Goal: Task Accomplishment & Management: Use online tool/utility

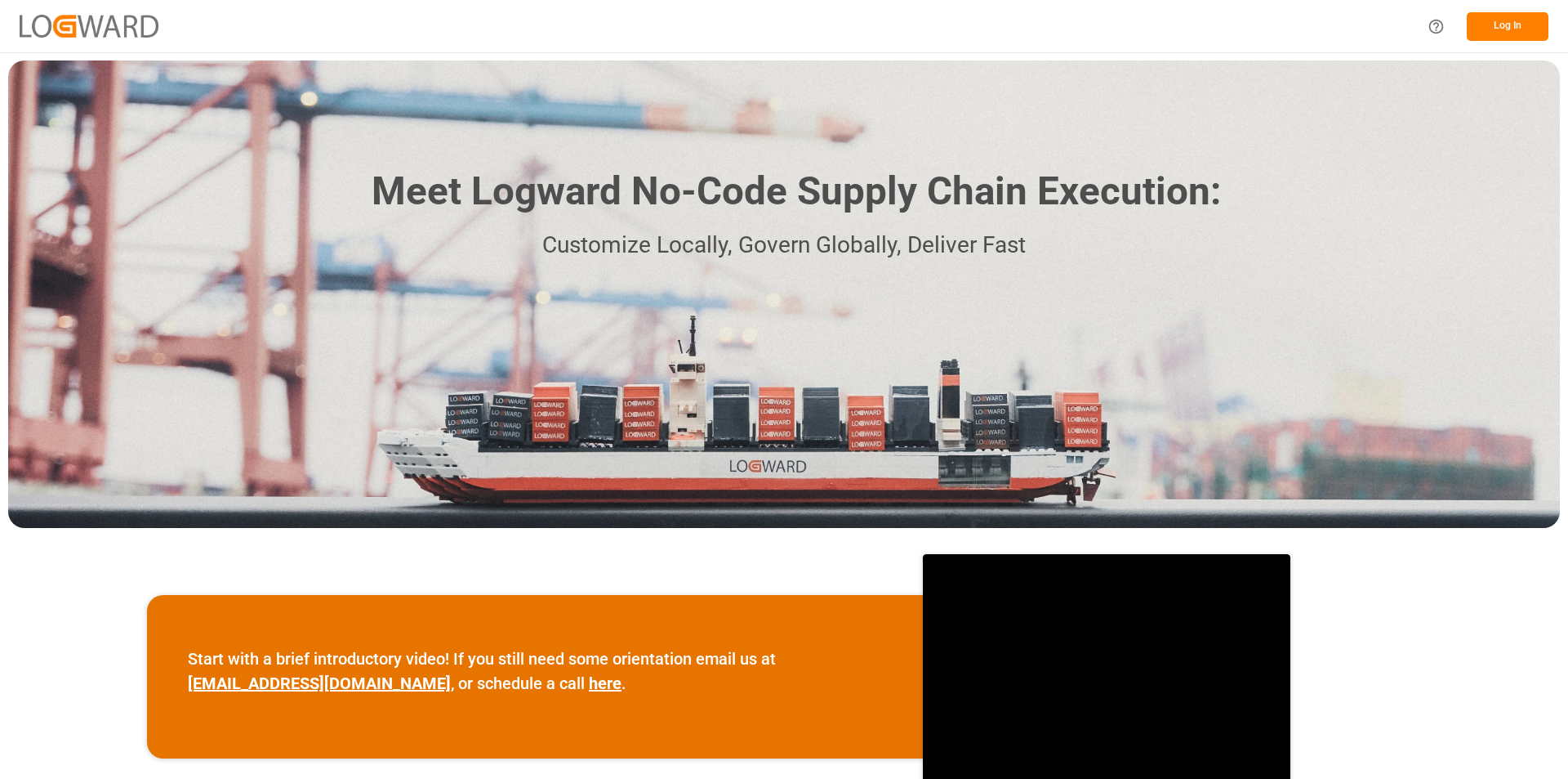
click at [1491, 31] on button "Log In" at bounding box center [1508, 26] width 81 height 28
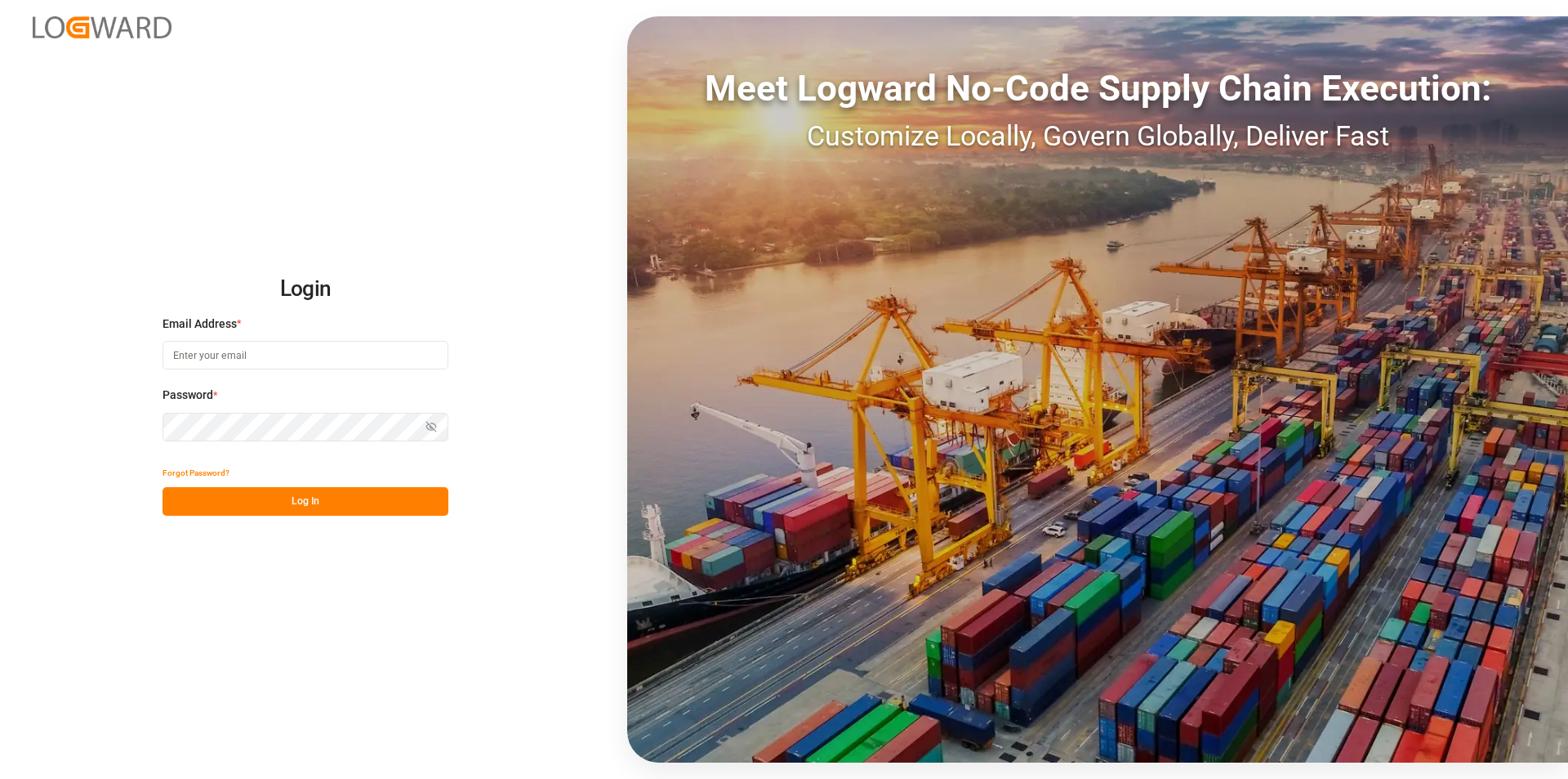
click at [242, 358] on input at bounding box center [305, 355] width 285 height 28
paste input "[PERSON_NAME][EMAIL_ADDRESS][PERSON_NAME][DOMAIN_NAME]"
type input "[PERSON_NAME][EMAIL_ADDRESS][PERSON_NAME][DOMAIN_NAME]"
click at [432, 424] on icon "button" at bounding box center [431, 426] width 11 height 11
click at [325, 498] on button "Log In" at bounding box center [305, 501] width 285 height 28
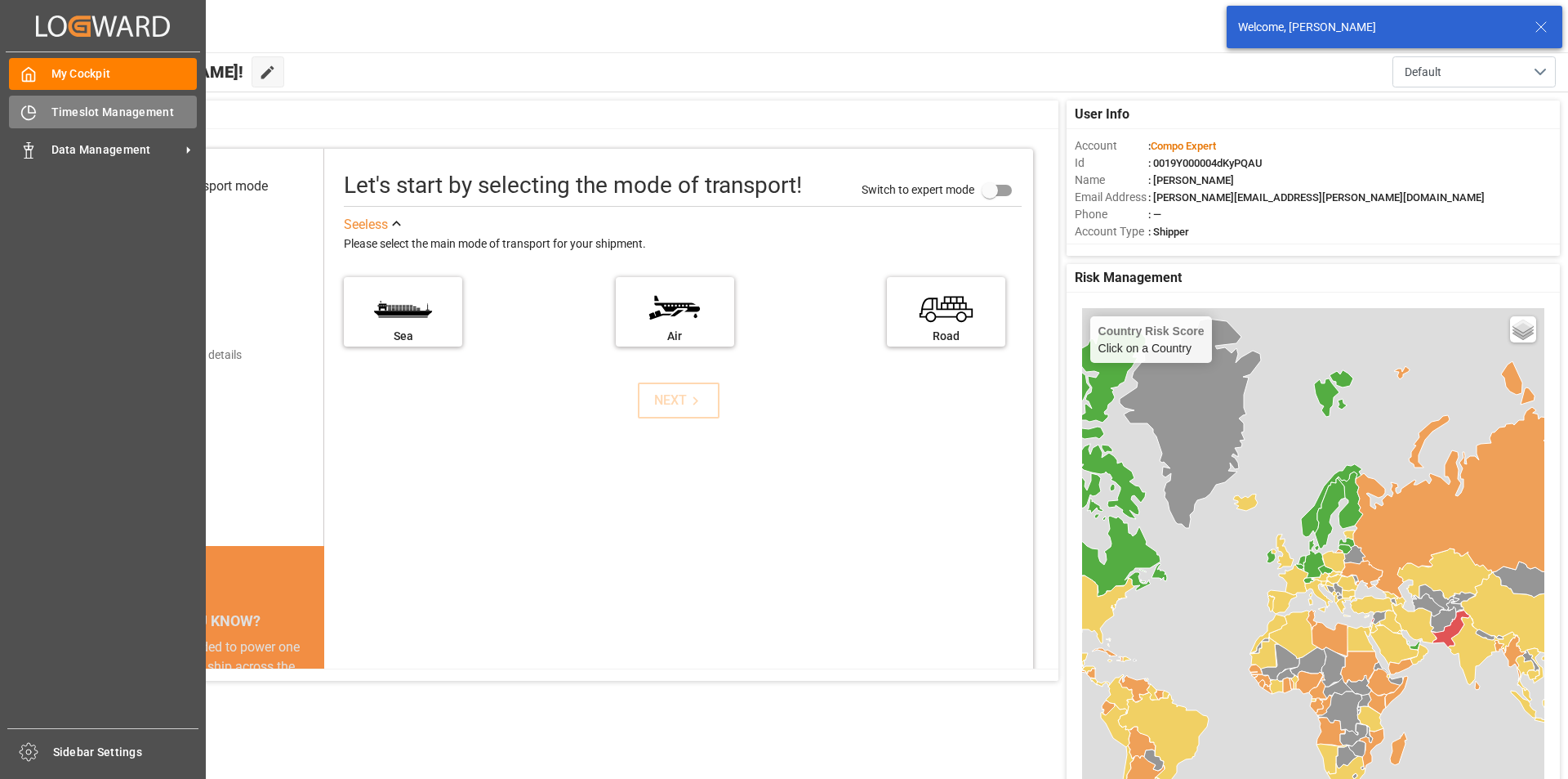
click at [37, 116] on div "Timeslot Management Timeslot Management" at bounding box center [103, 112] width 188 height 32
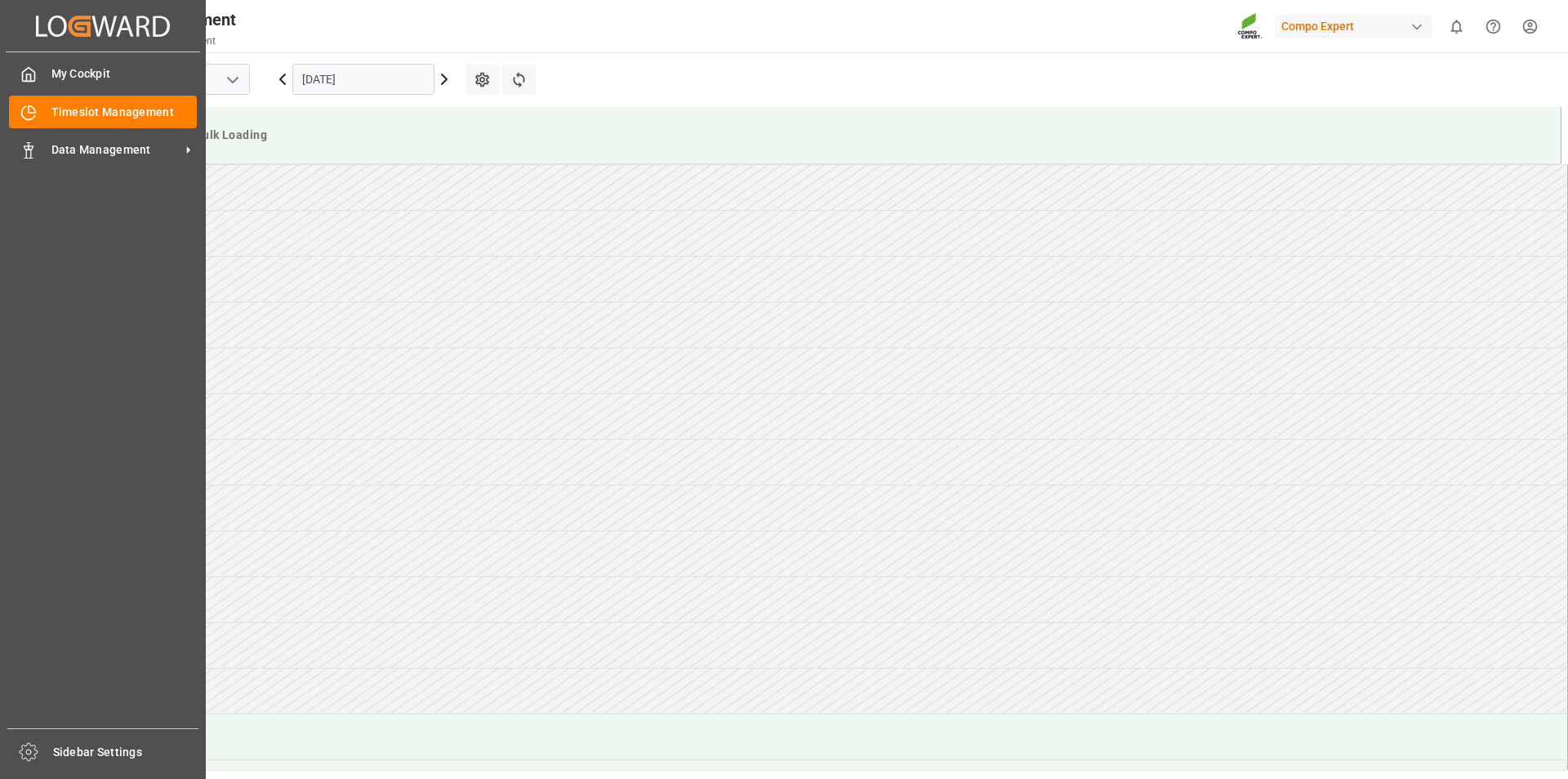
scroll to position [905, 0]
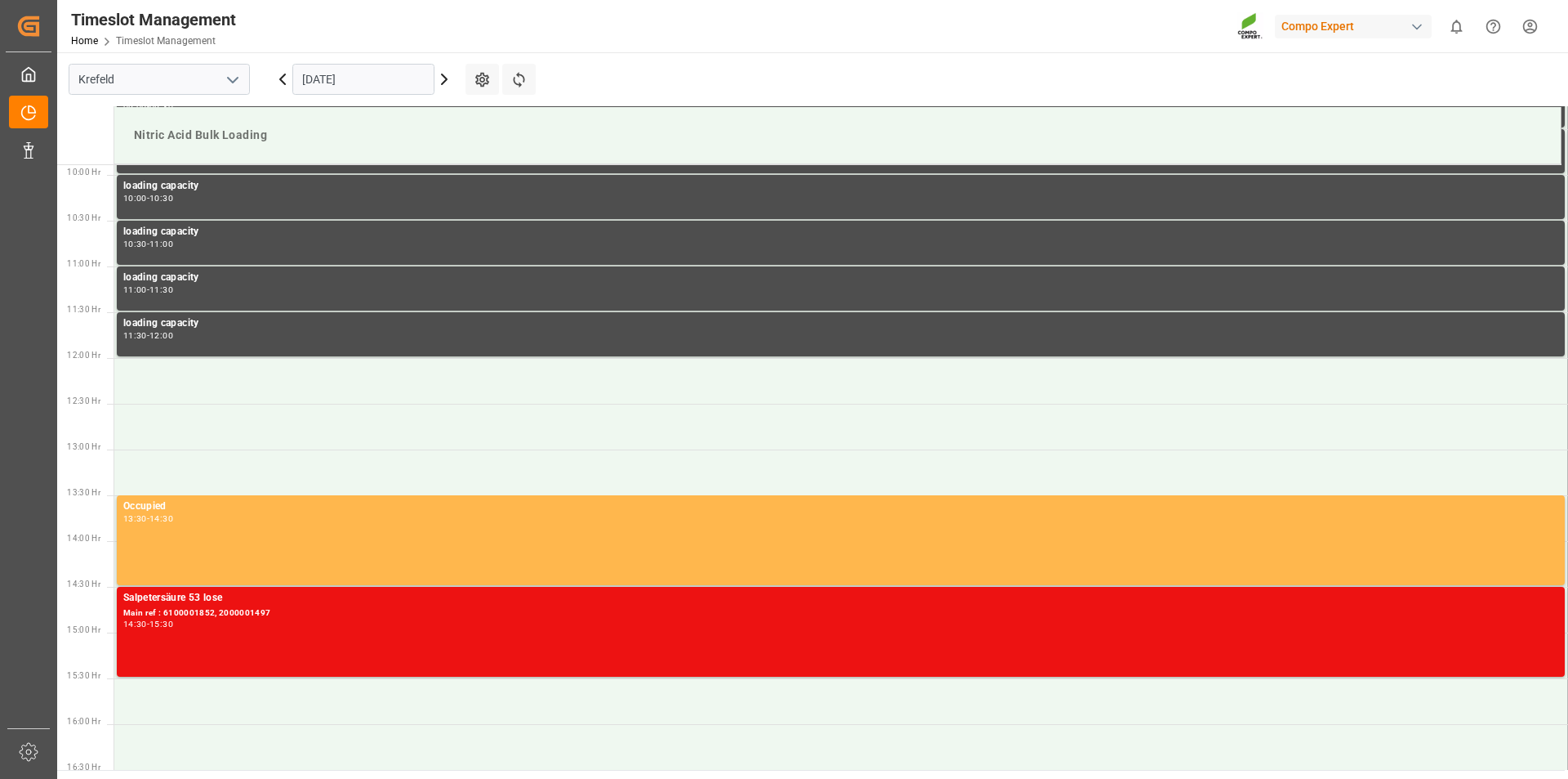
click at [440, 81] on icon at bounding box center [444, 78] width 20 height 20
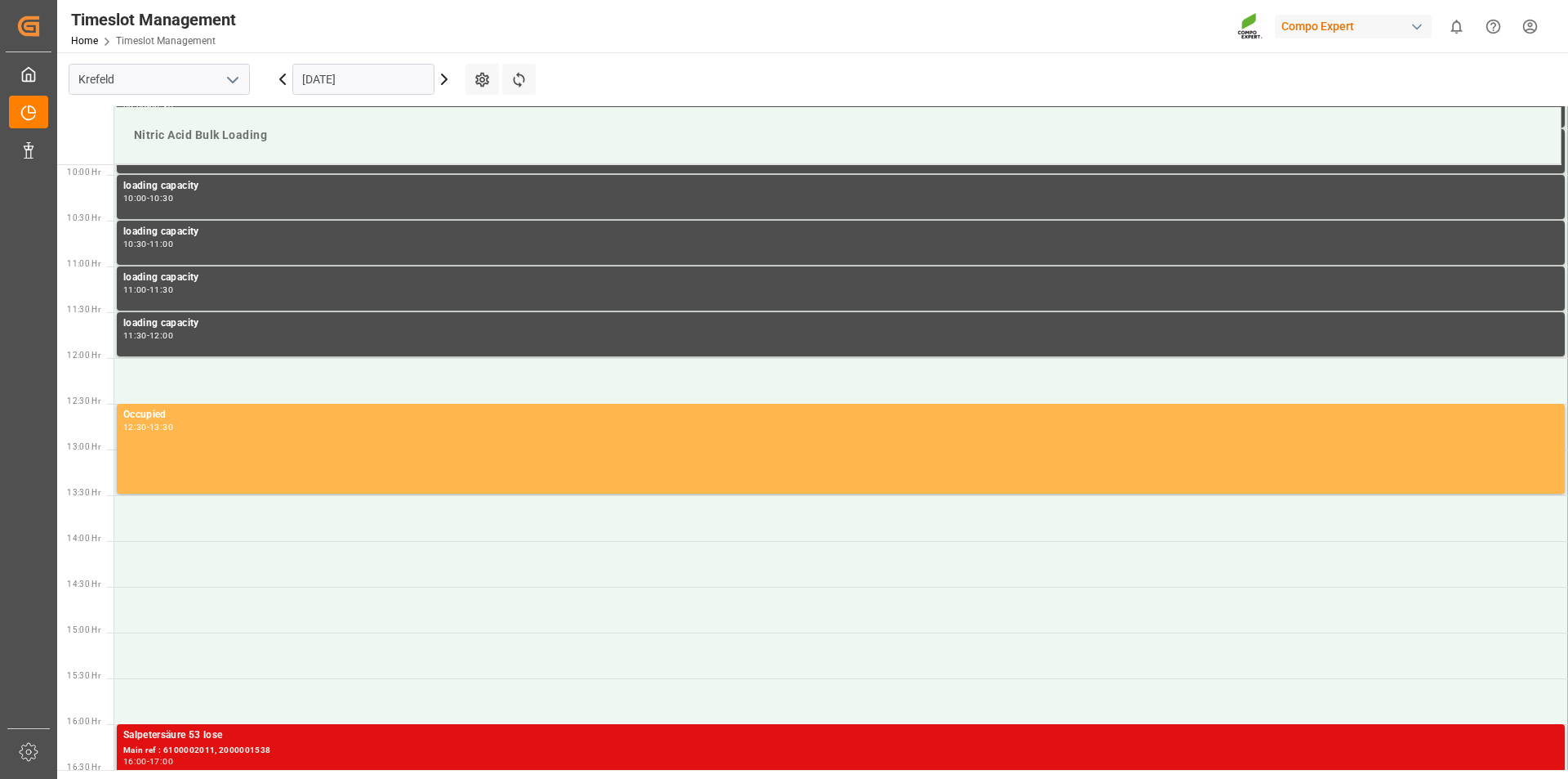
click at [247, 747] on div "Main ref : 6100002011, 2000001538" at bounding box center [841, 750] width 1435 height 14
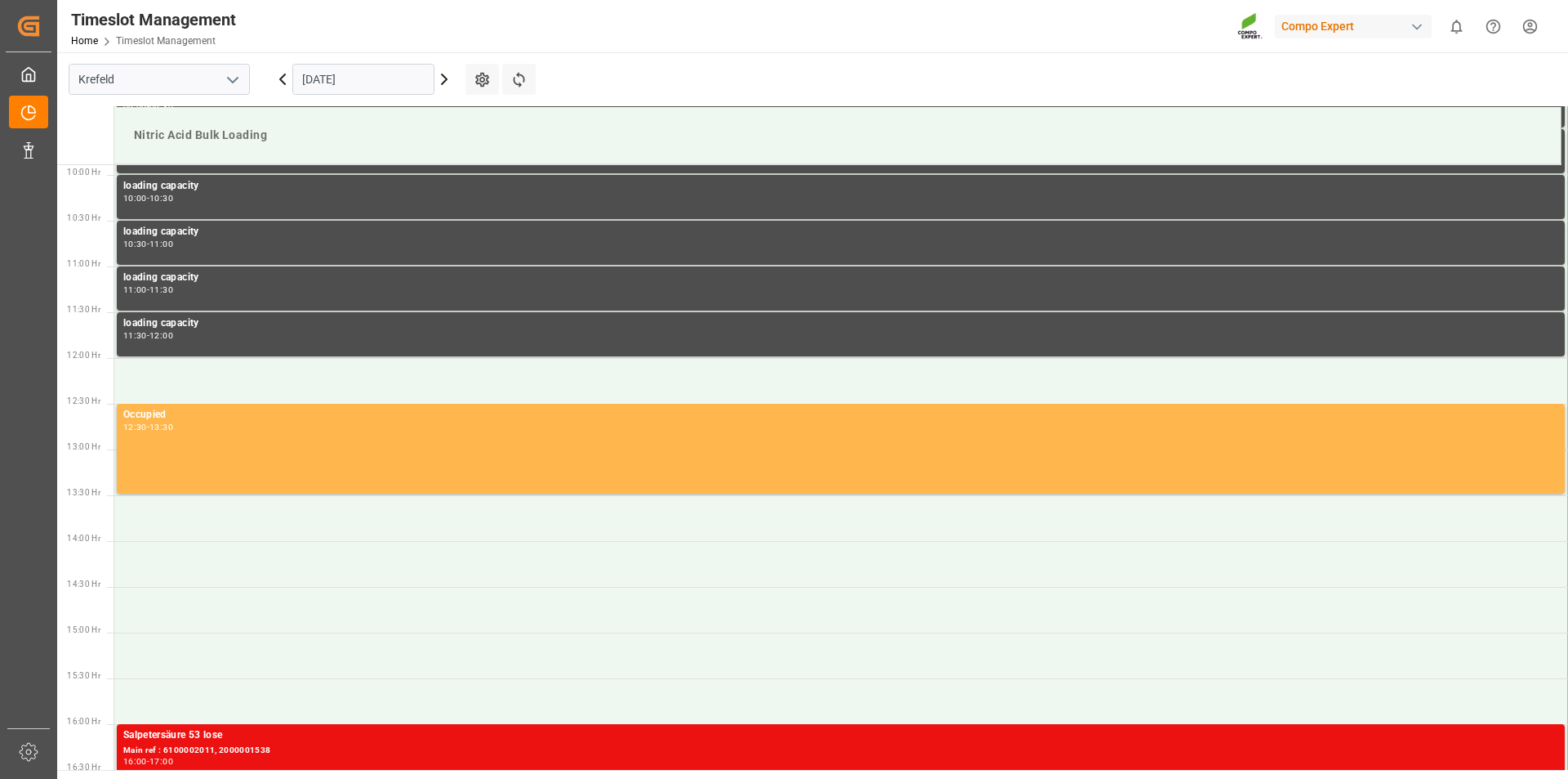
click at [247, 747] on div "Main ref : 6100002011, 2000001538" at bounding box center [841, 750] width 1435 height 14
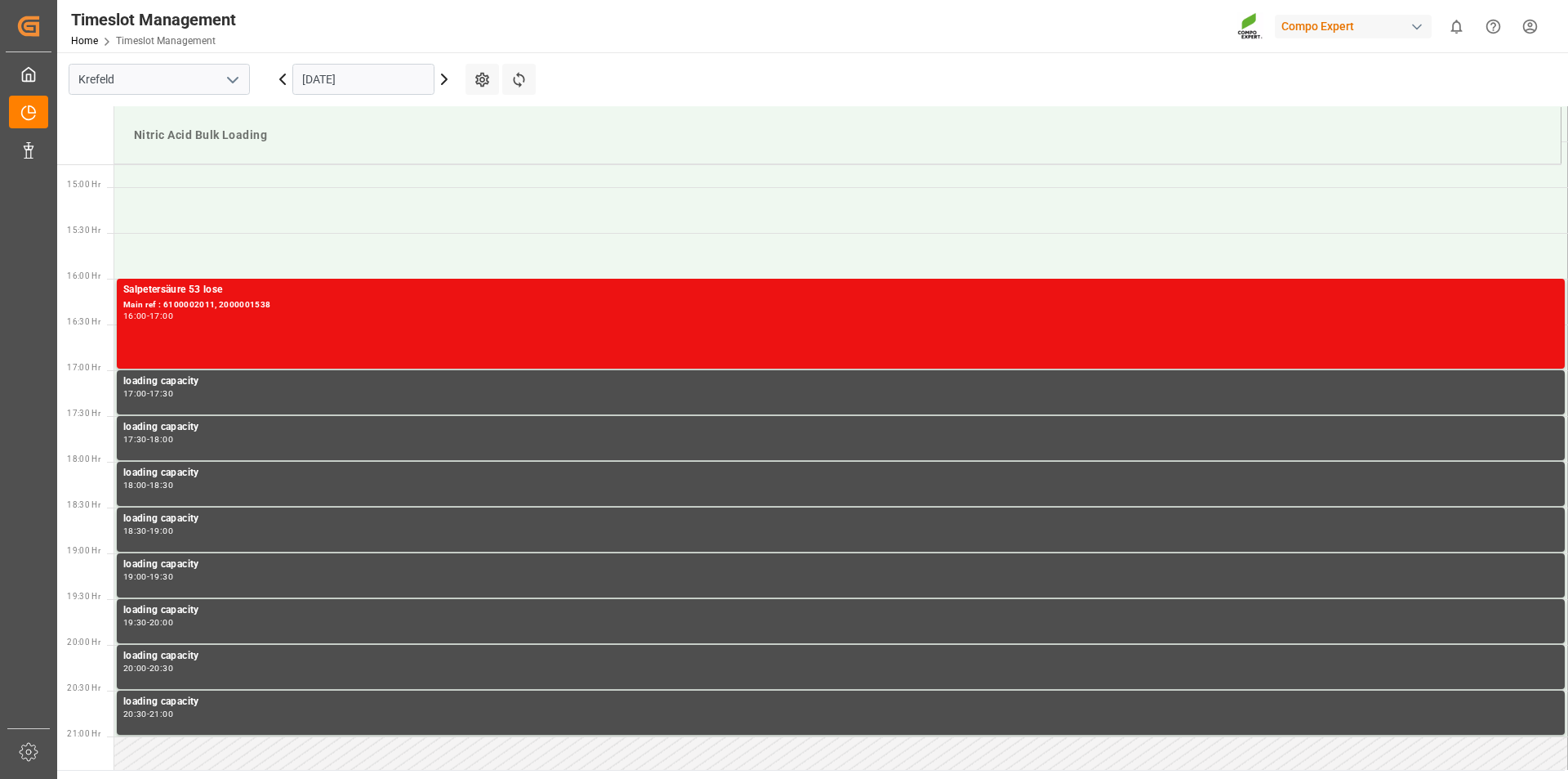
scroll to position [1373, 0]
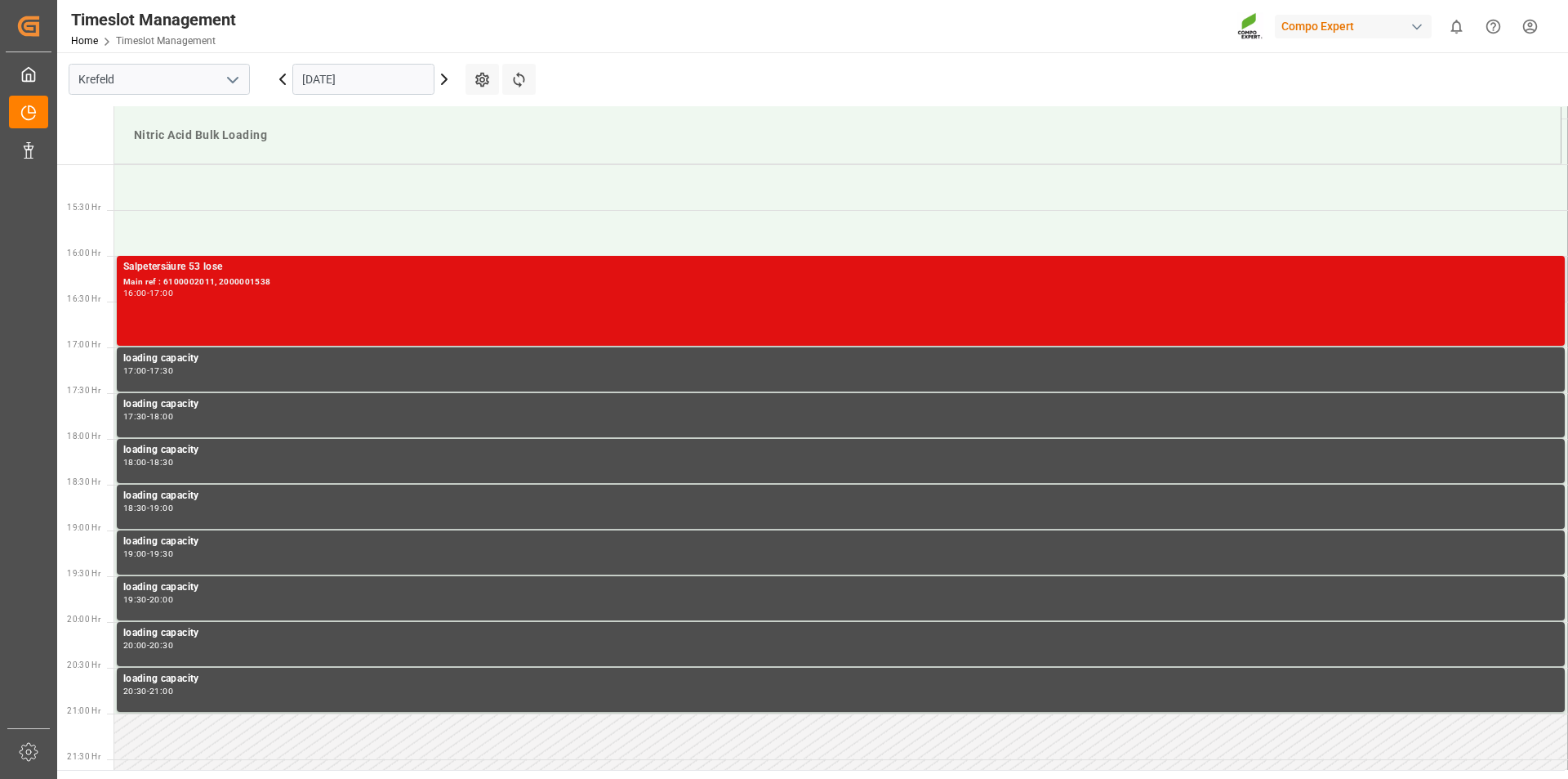
click at [612, 284] on div "Main ref : 6100002011, 2000001538" at bounding box center [841, 282] width 1435 height 14
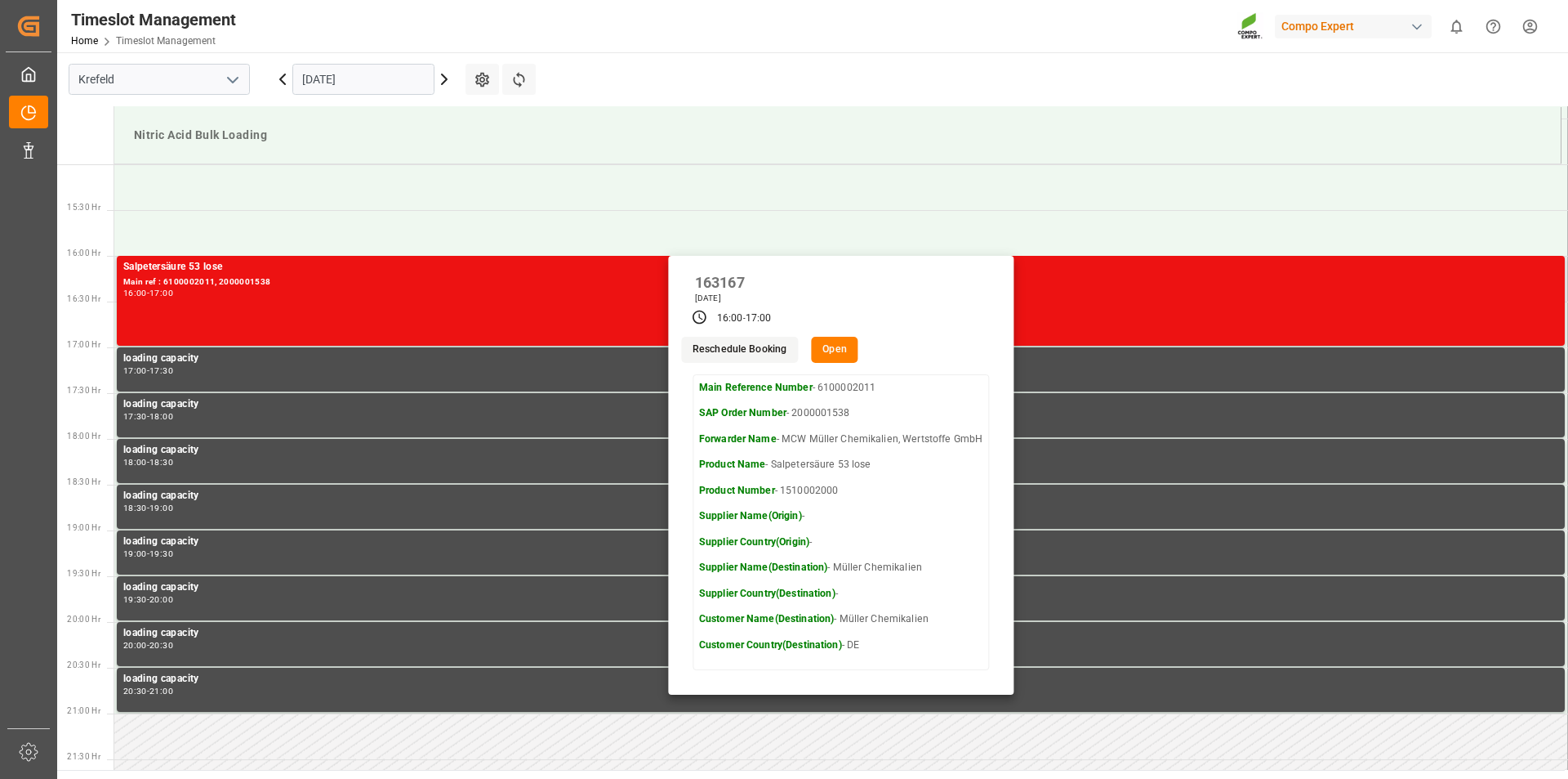
click at [831, 358] on button "Open" at bounding box center [835, 350] width 47 height 26
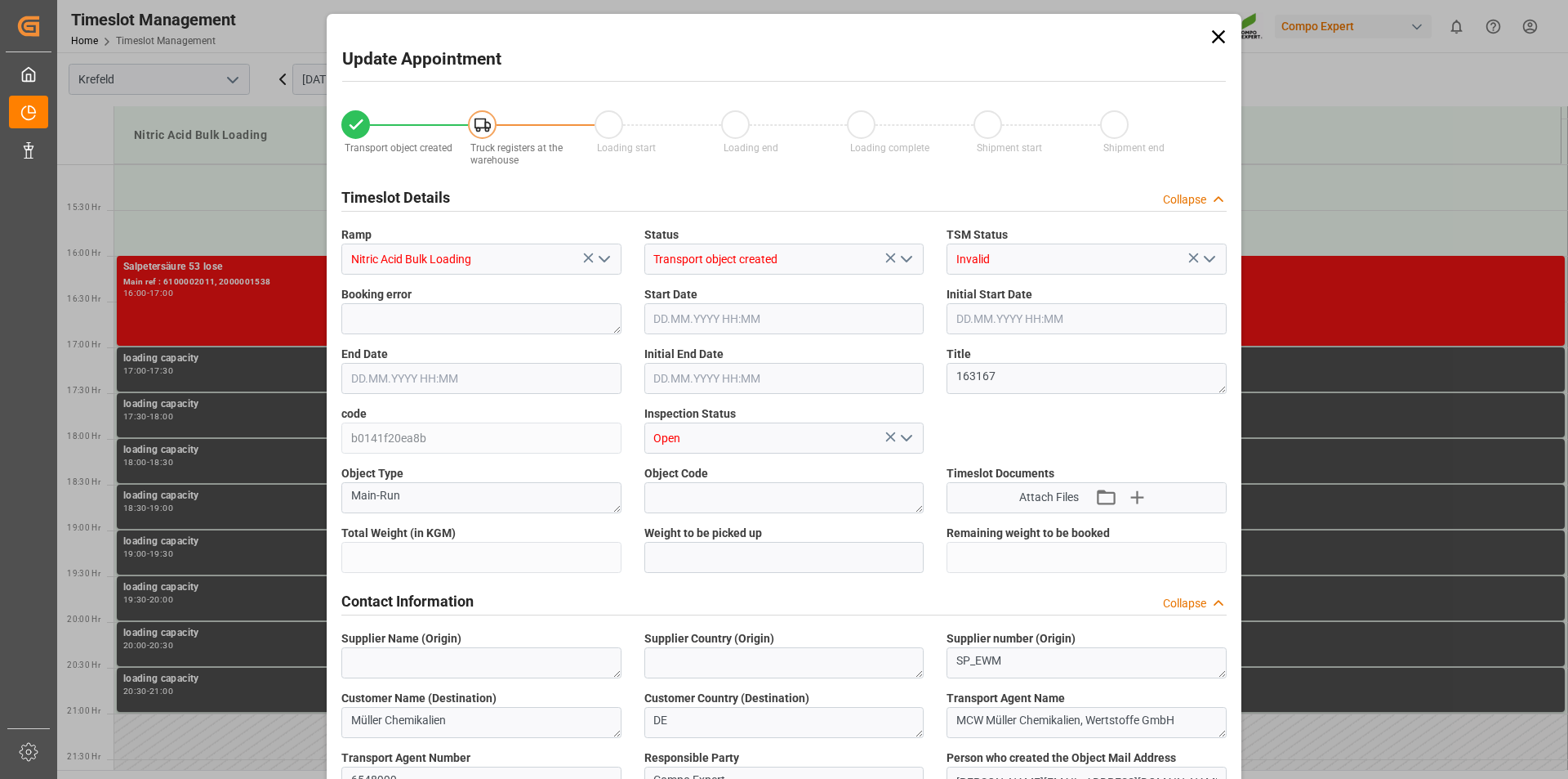
type input "24500"
type input "0"
type input "[DATE] 16:00"
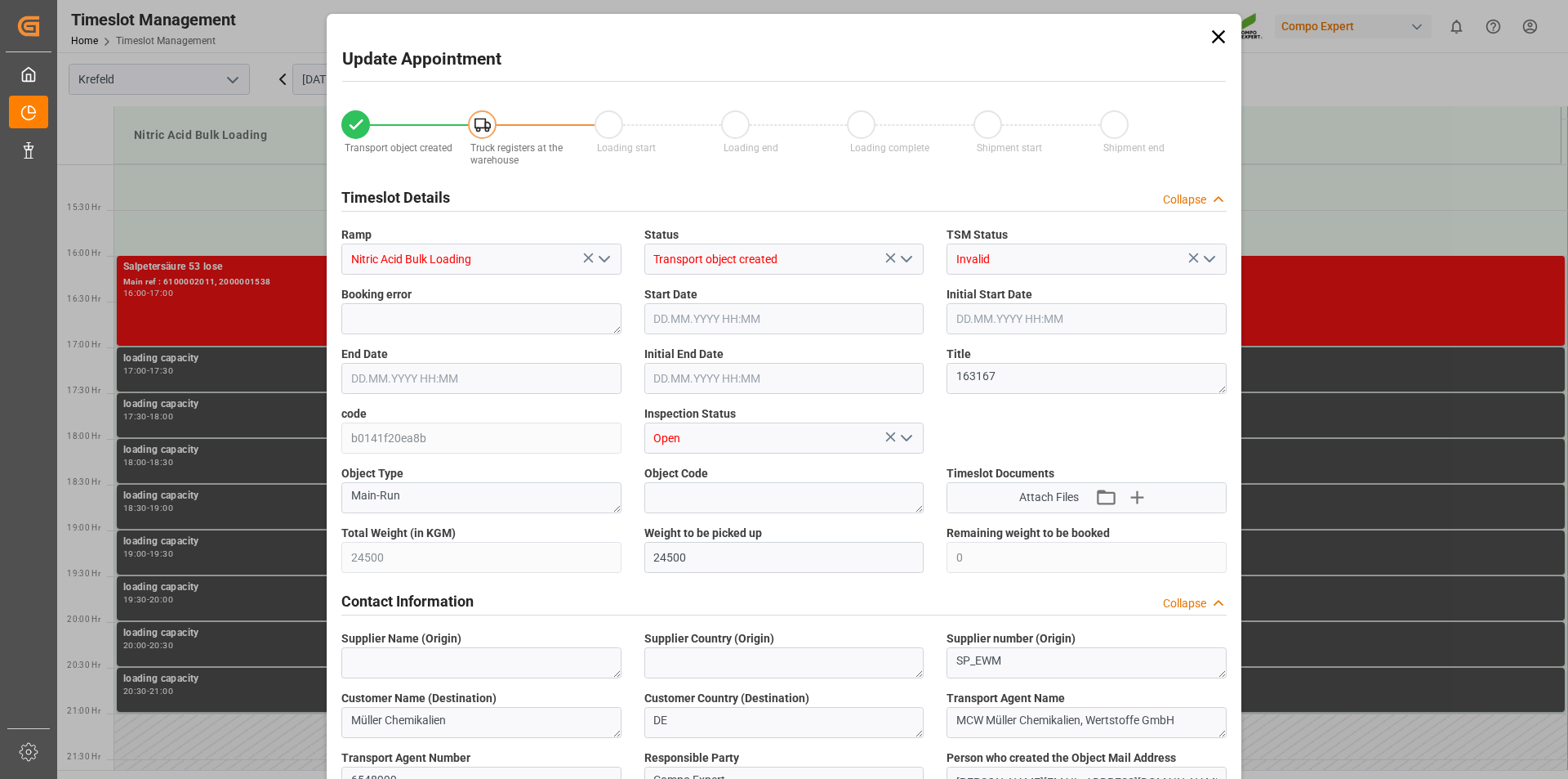
type input "[DATE] 16:00"
type input "[DATE] 17:00"
type input "[DATE] 16:30"
type input "[DATE] 09:31"
type input "[DATE] 07:48"
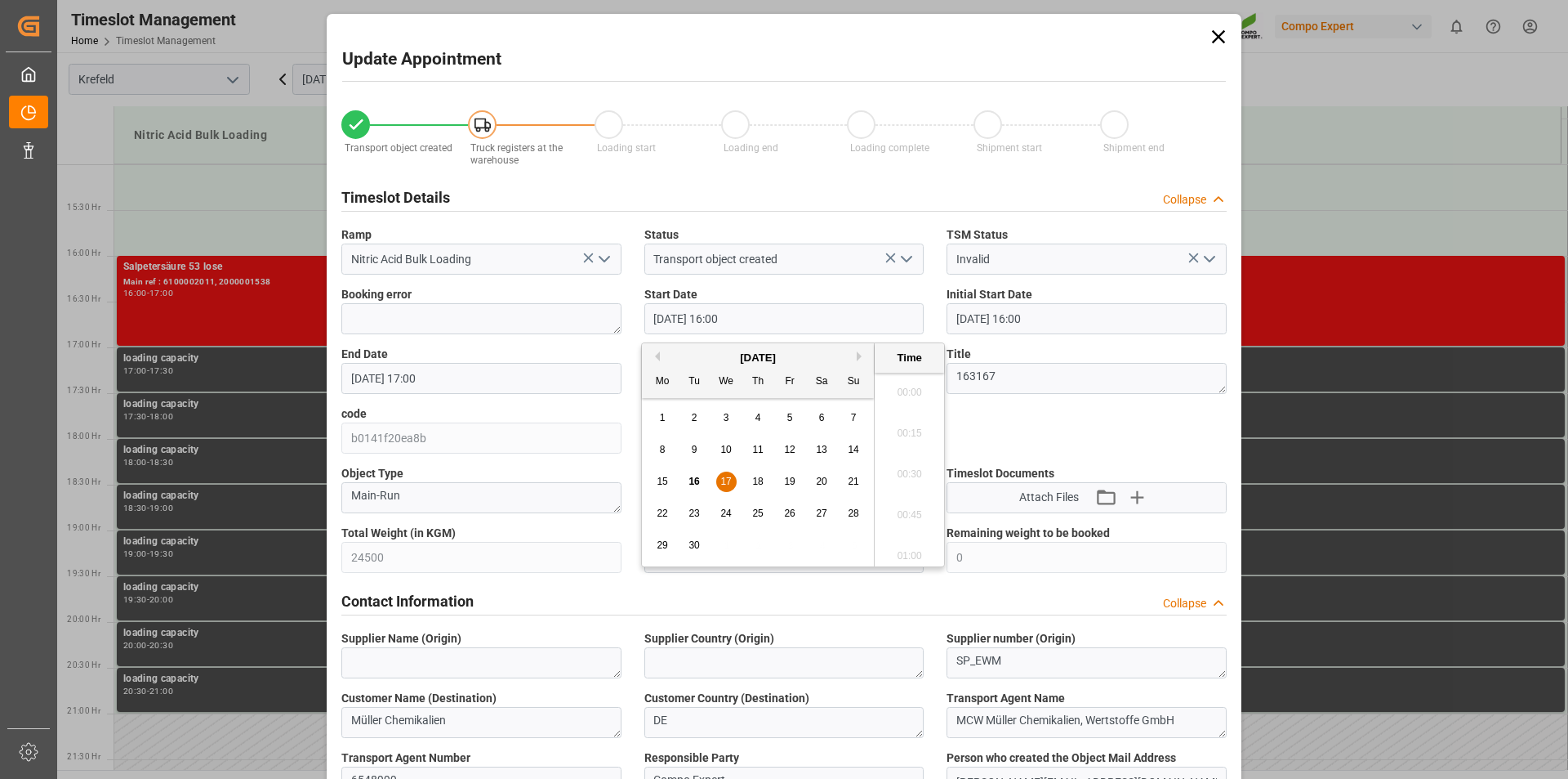
drag, startPoint x: 717, startPoint y: 318, endPoint x: 762, endPoint y: 314, distance: 45.2
click at [719, 317] on input "[DATE] 16:00" at bounding box center [784, 319] width 280 height 31
type input "[DATE] 14:00"
drag, startPoint x: 412, startPoint y: 375, endPoint x: 458, endPoint y: 362, distance: 47.8
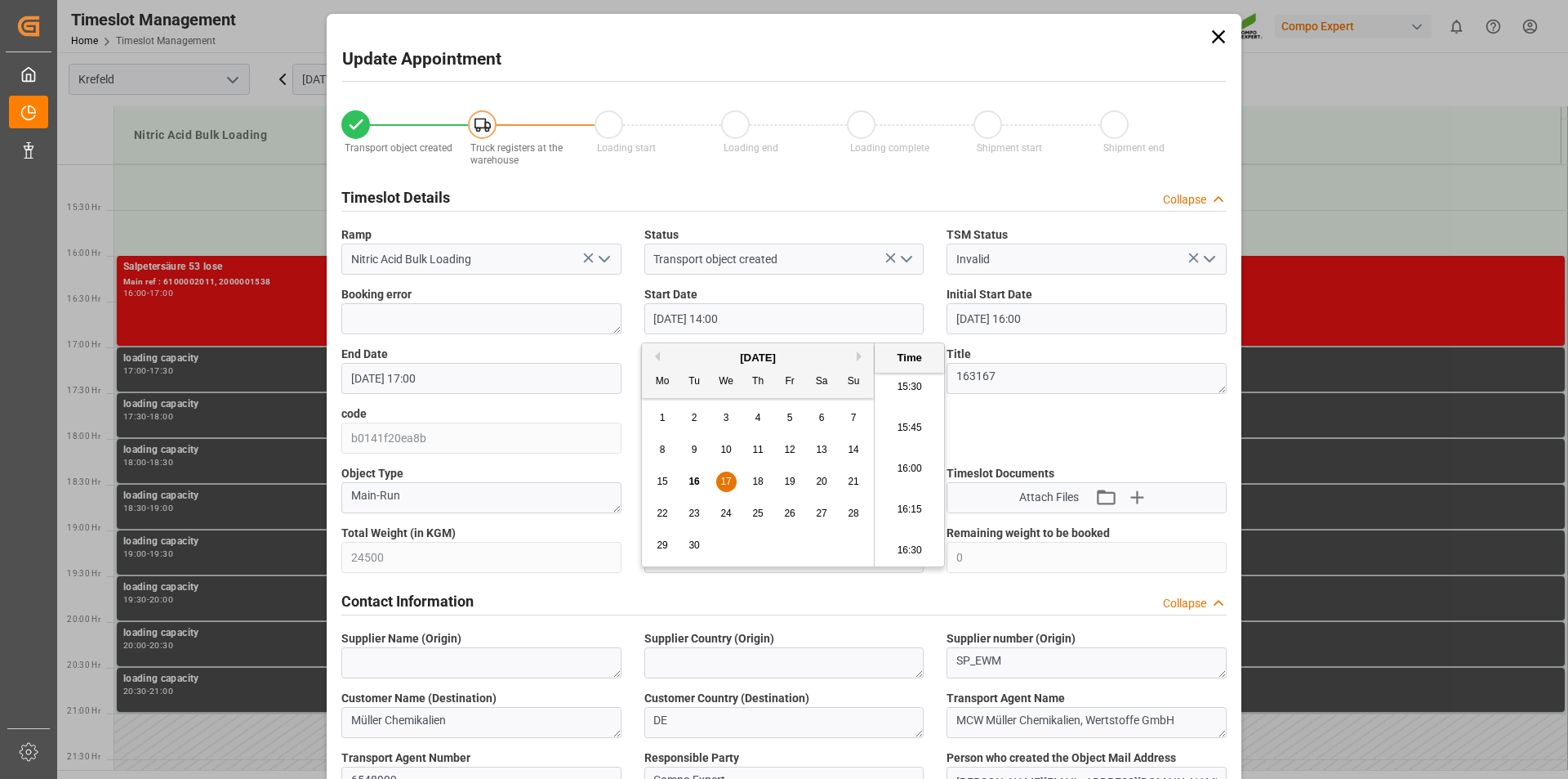
click at [412, 374] on input "[DATE] 17:00" at bounding box center [481, 378] width 280 height 31
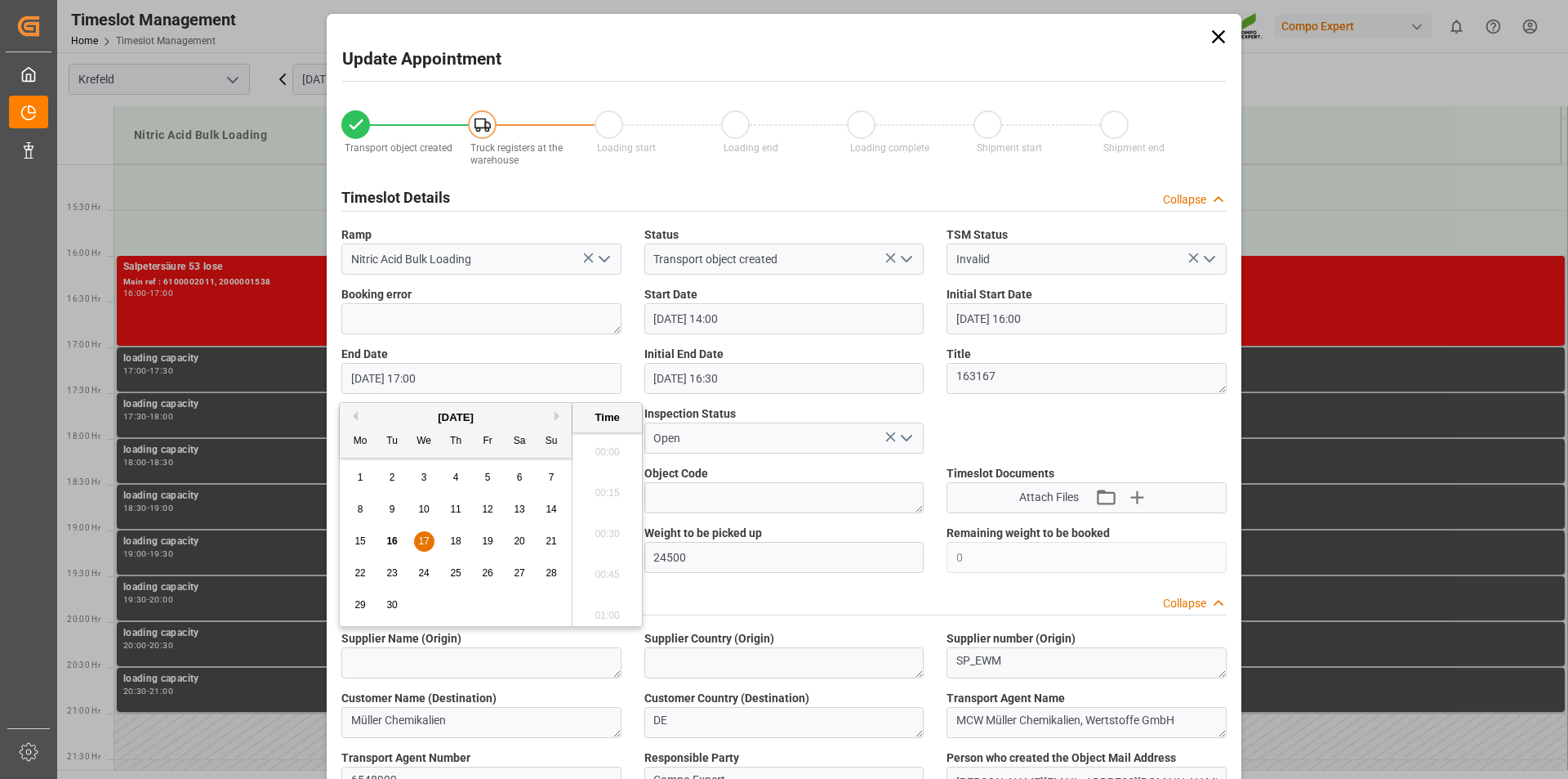
scroll to position [2702, 0]
click at [479, 378] on input "[DATE] 15:00" at bounding box center [481, 378] width 280 height 31
type input "[DATE] 15:00"
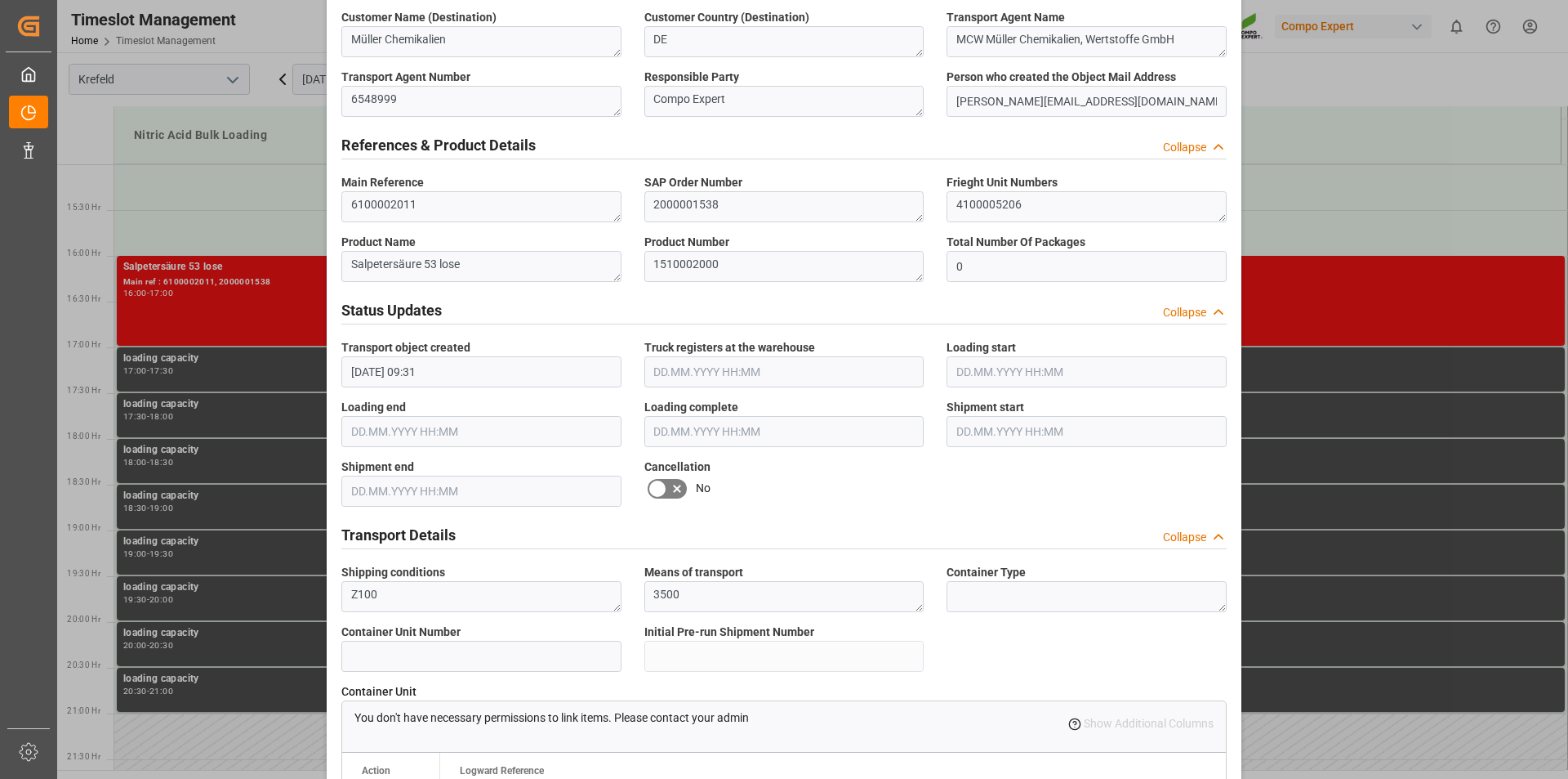
scroll to position [1361, 0]
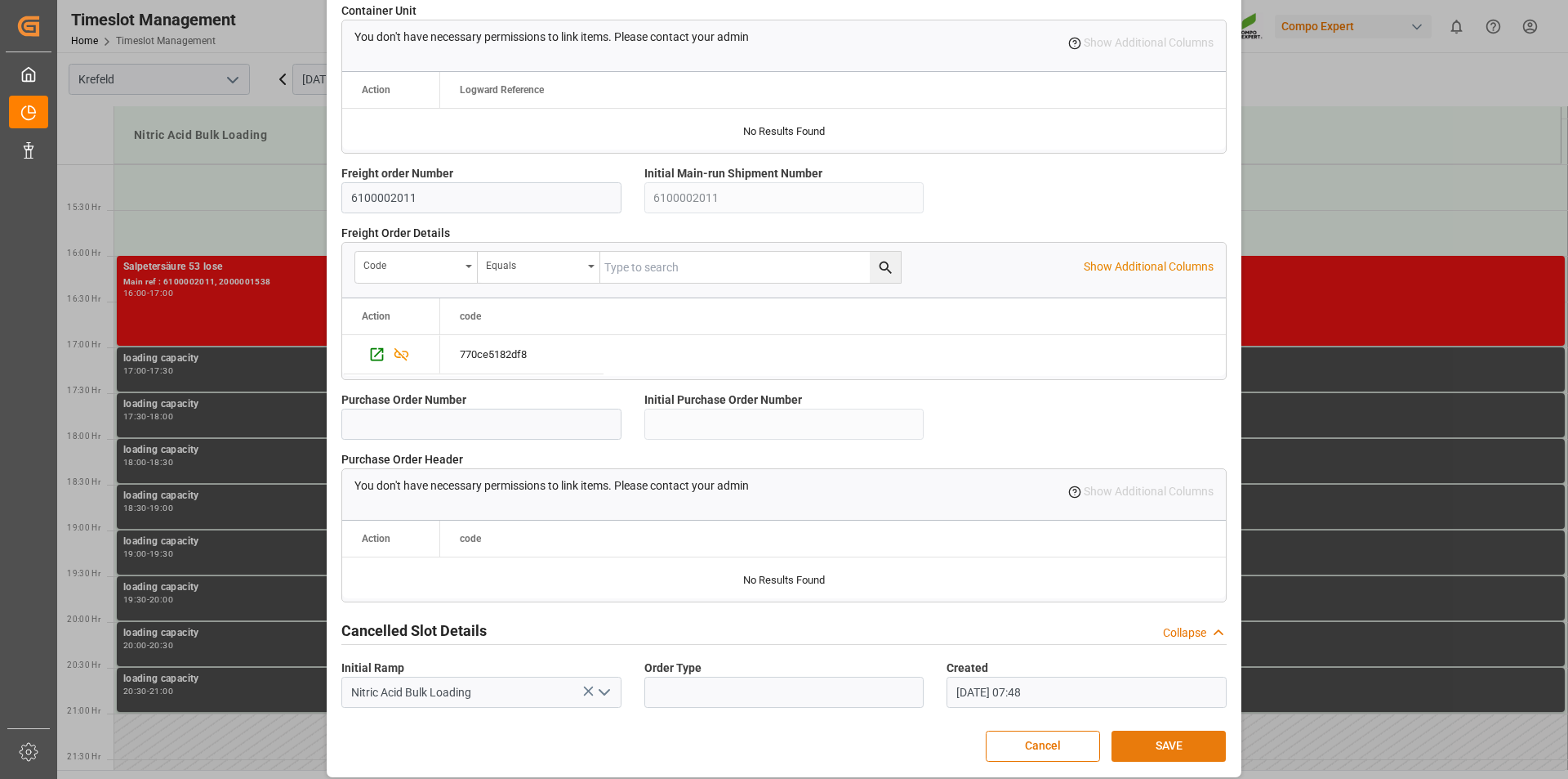
click at [1166, 747] on button "SAVE" at bounding box center [1168, 746] width 114 height 31
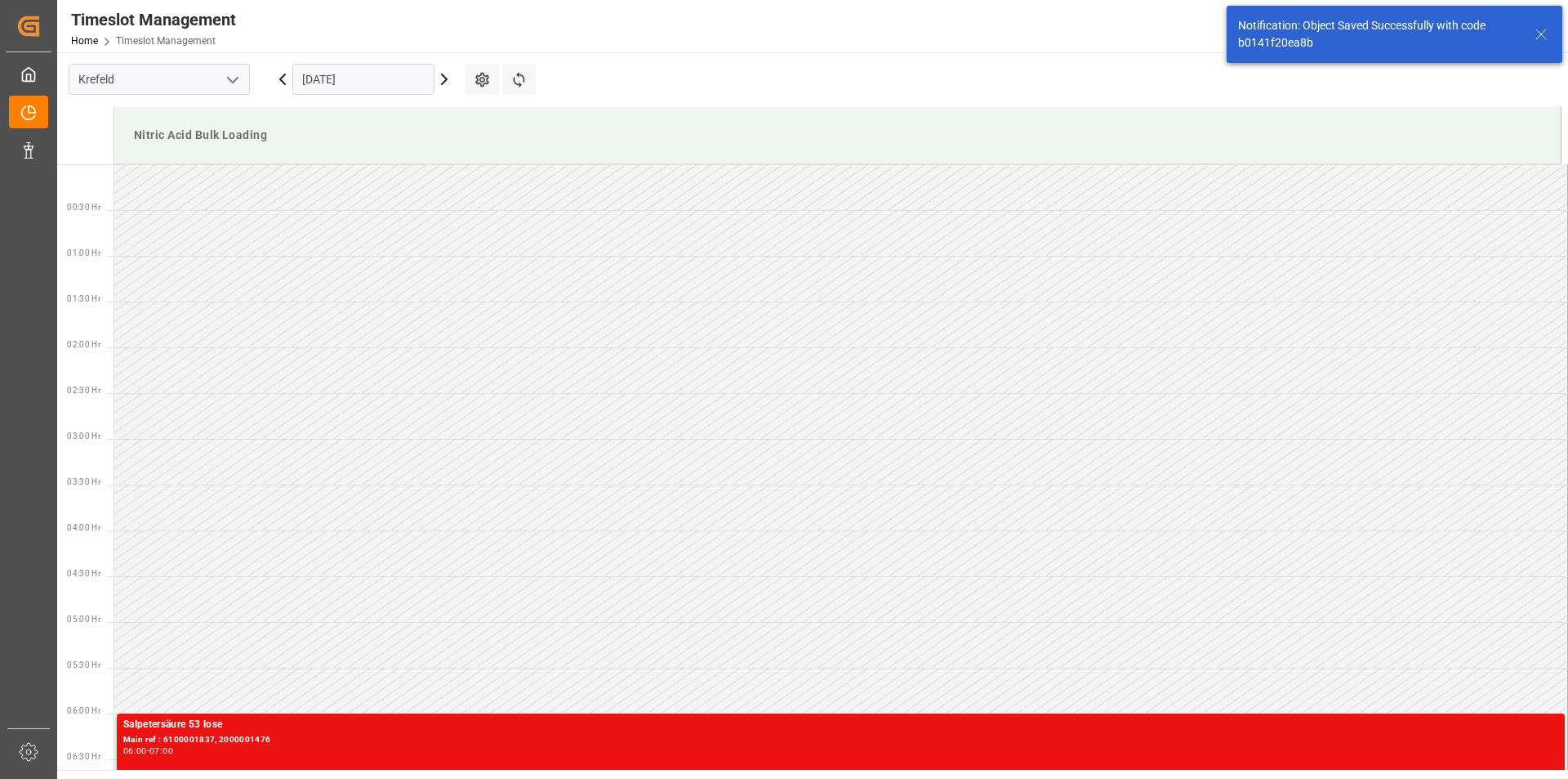
scroll to position [1179, 0]
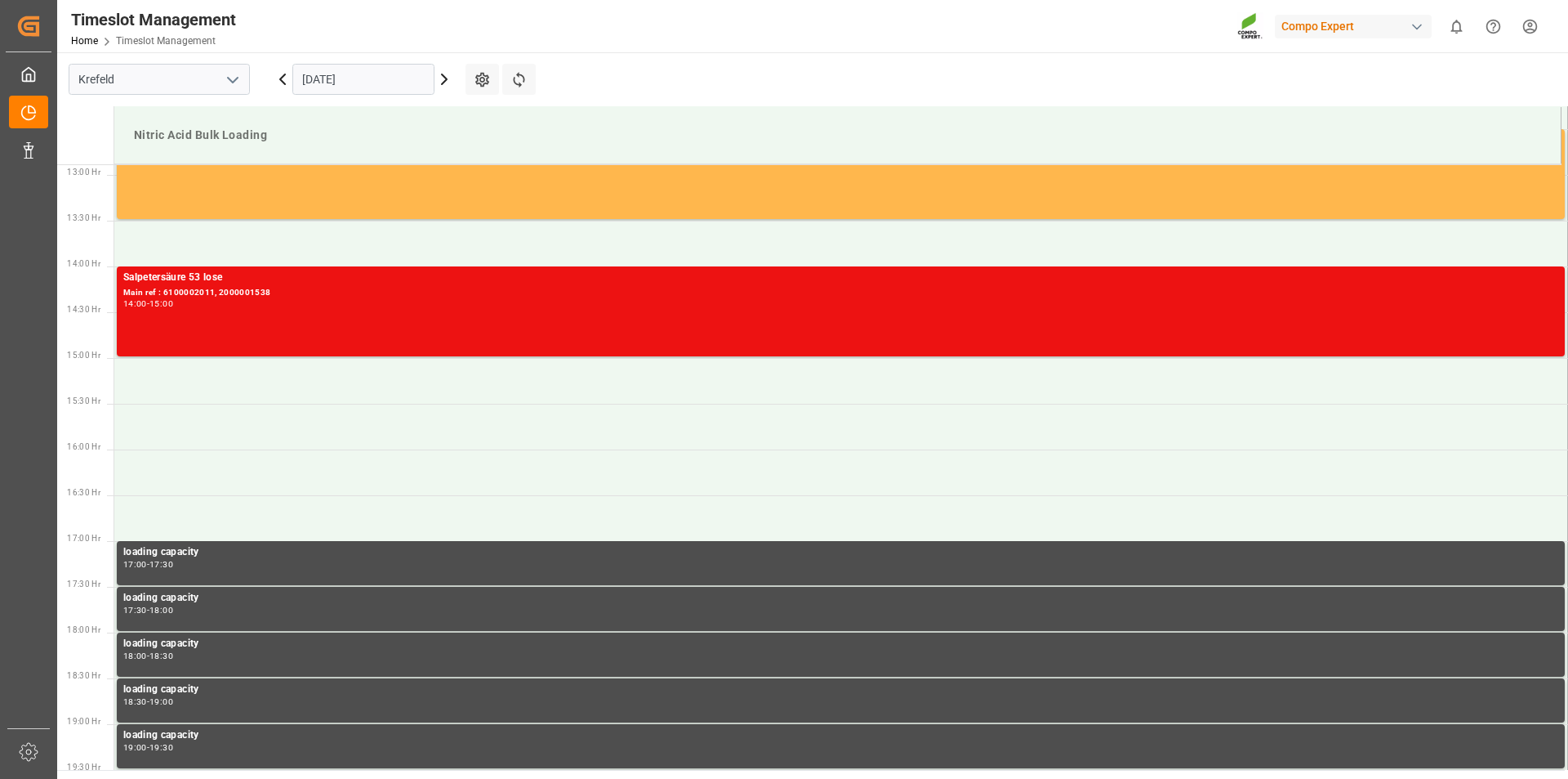
click at [1526, 23] on html "Created by potrace 1.15, written by [PERSON_NAME] [DATE]-[DATE] Created by potr…" at bounding box center [784, 390] width 1568 height 779
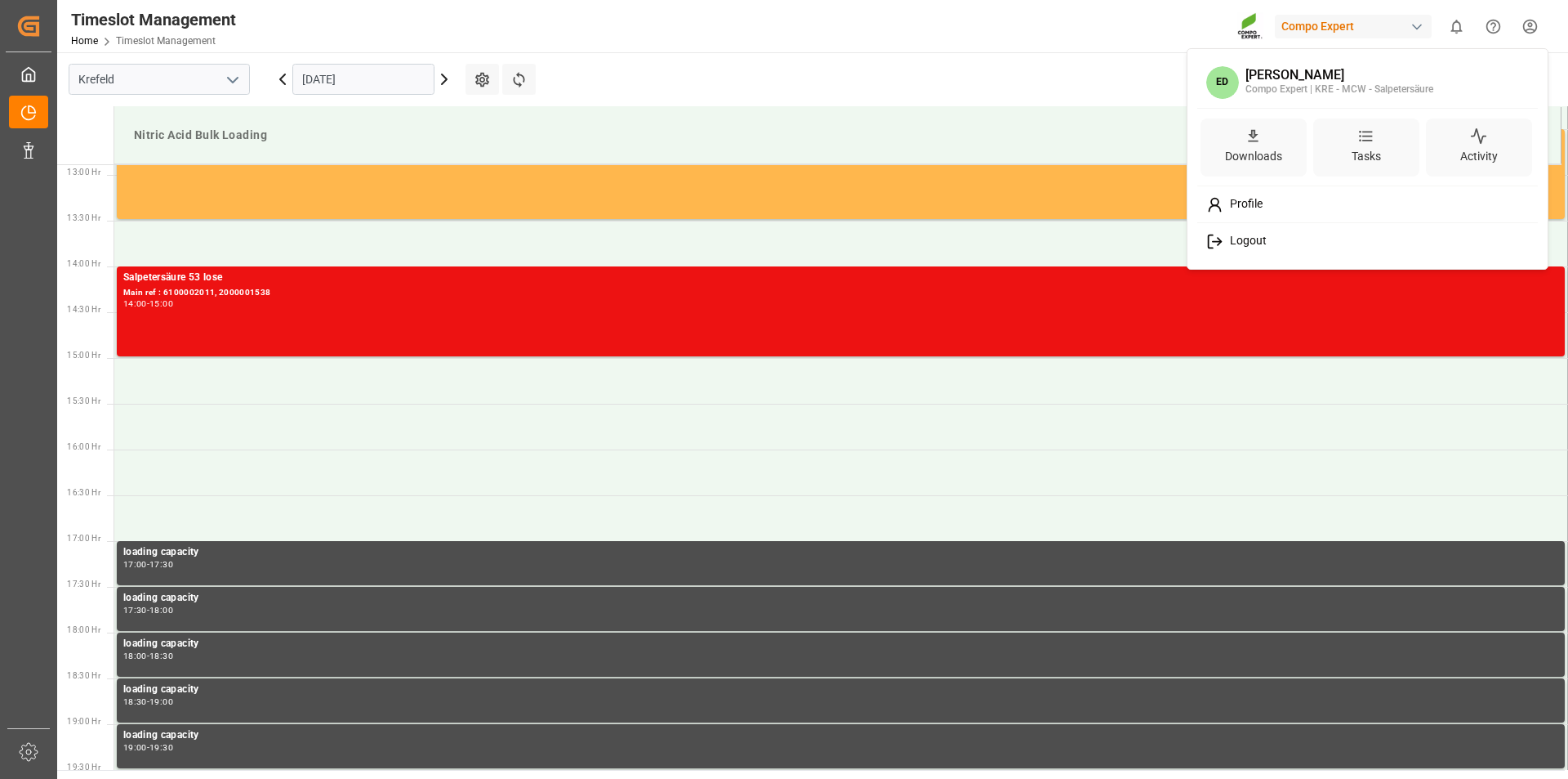
click at [1266, 241] on span "Logout" at bounding box center [1246, 241] width 43 height 15
